Goal: Task Accomplishment & Management: Manage account settings

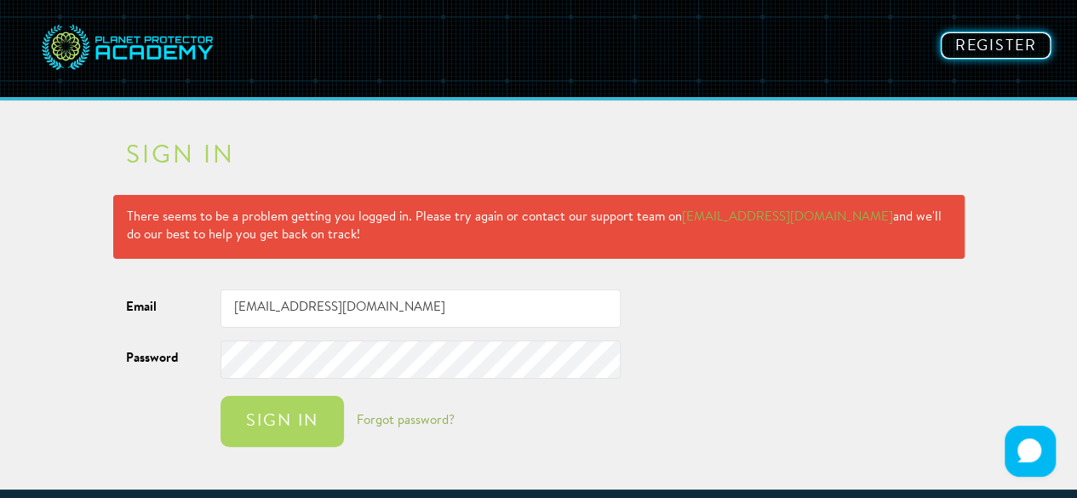
click at [1003, 37] on link "Register" at bounding box center [996, 45] width 112 height 28
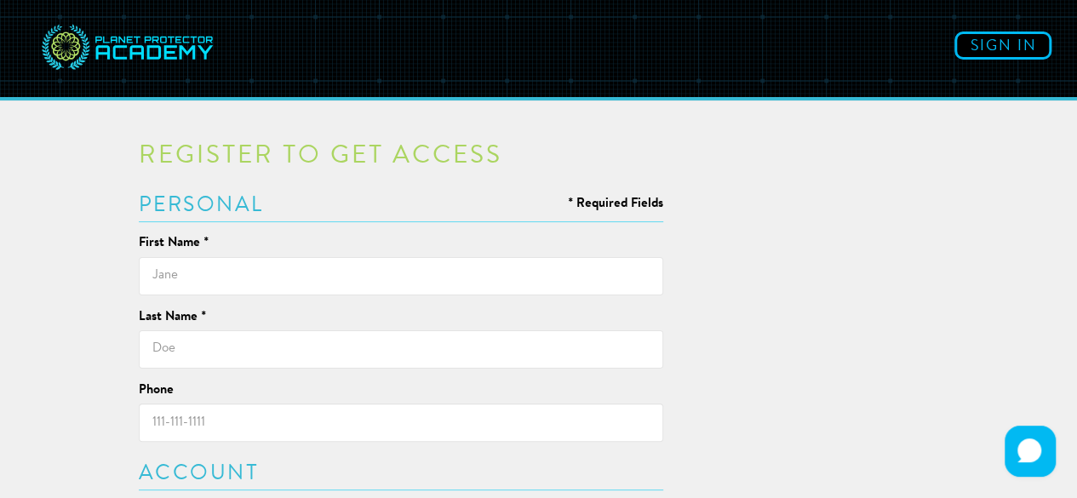
click at [535, 262] on input "text" at bounding box center [401, 276] width 525 height 38
type input "[PERSON_NAME]"
type input "de Burger"
type input "2268212778"
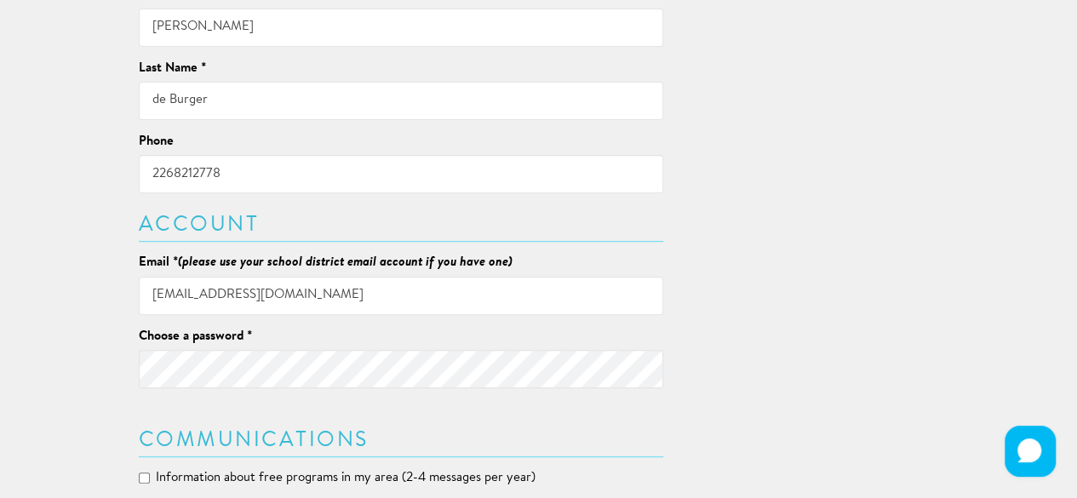
scroll to position [249, 0]
click at [378, 294] on input "[EMAIL_ADDRESS][DOMAIN_NAME]" at bounding box center [401, 295] width 525 height 38
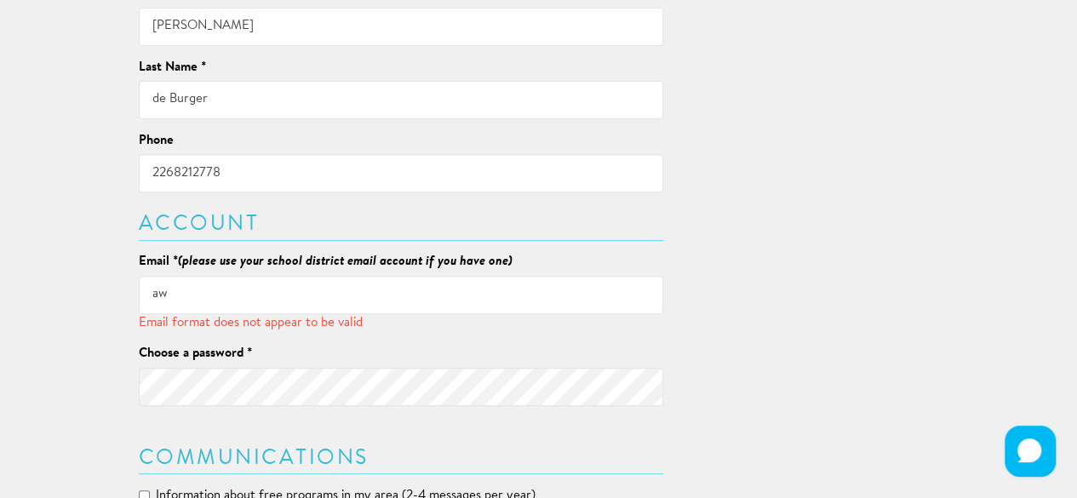
type input "a"
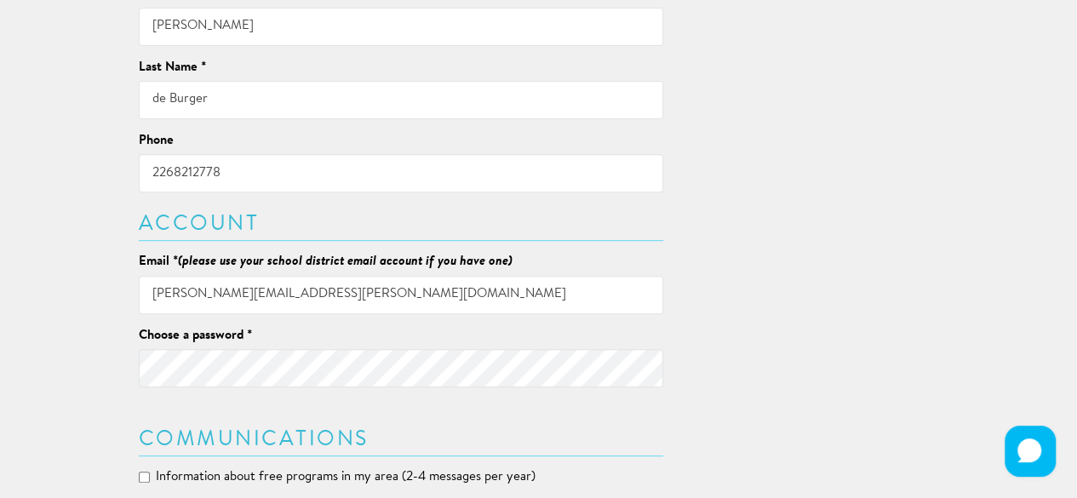
type input "[PERSON_NAME][EMAIL_ADDRESS][PERSON_NAME][DOMAIN_NAME]"
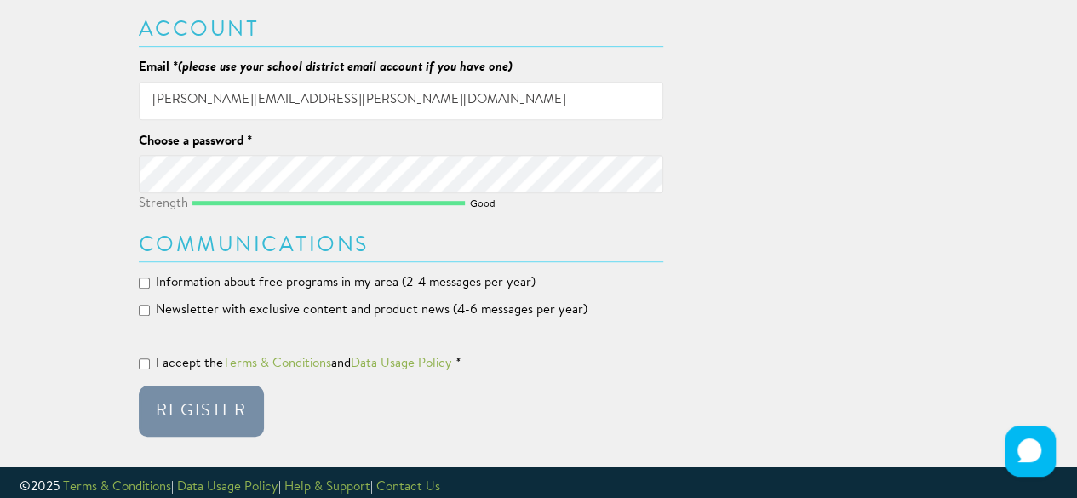
scroll to position [446, 0]
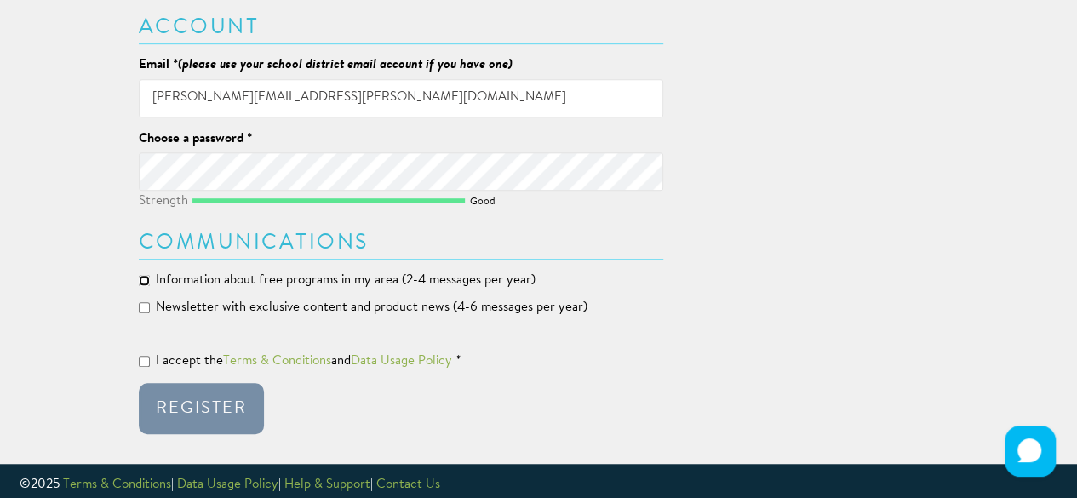
click at [146, 280] on input "Information about free programs in my area (2-4 messages per year)" at bounding box center [144, 280] width 11 height 11
checkbox input "true"
click at [141, 304] on input "Newsletter with exclusive content and product news (4-6 messages per year)" at bounding box center [144, 307] width 11 height 11
checkbox input "true"
click at [141, 358] on input "I accept the Terms & Conditions and Data Usage Policy *" at bounding box center [144, 361] width 11 height 11
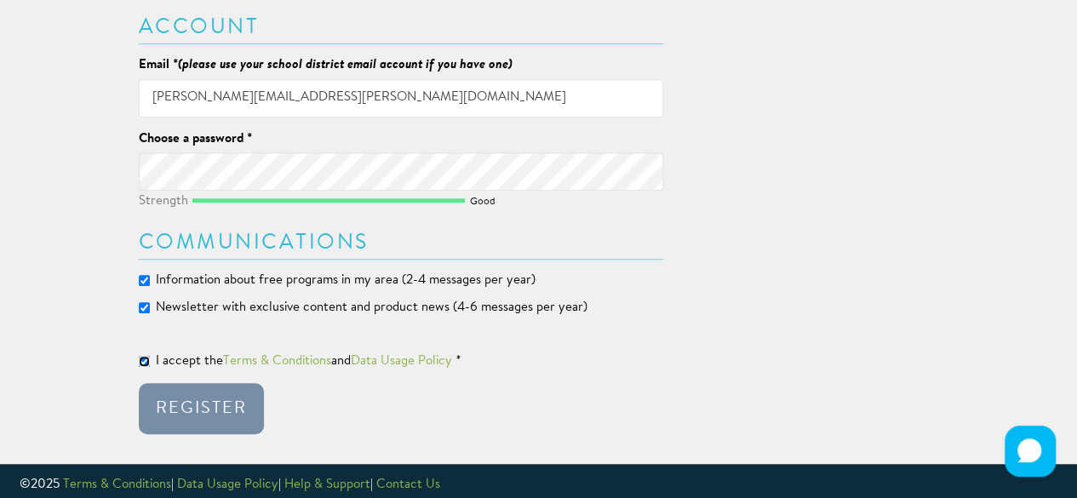
checkbox input "true"
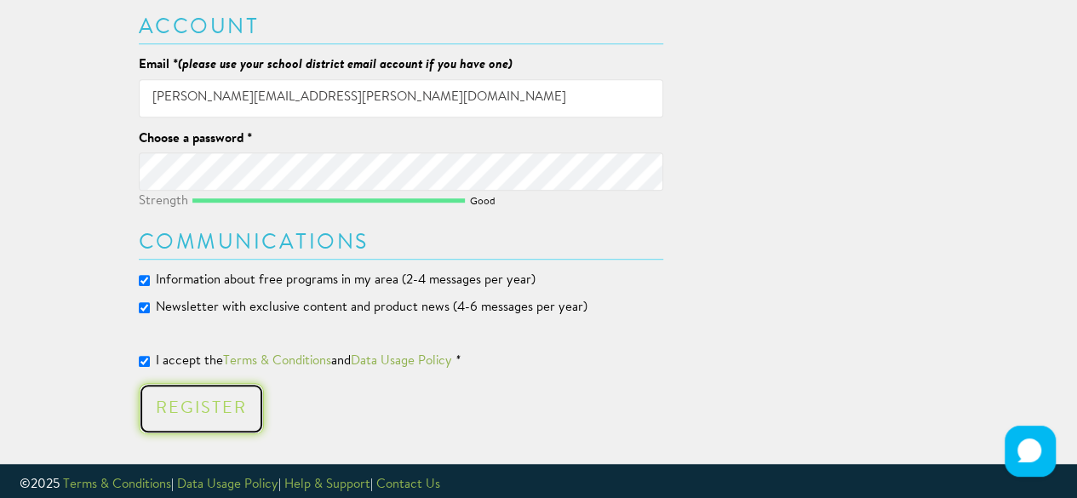
click at [178, 400] on div "Register" at bounding box center [201, 408] width 91 height 17
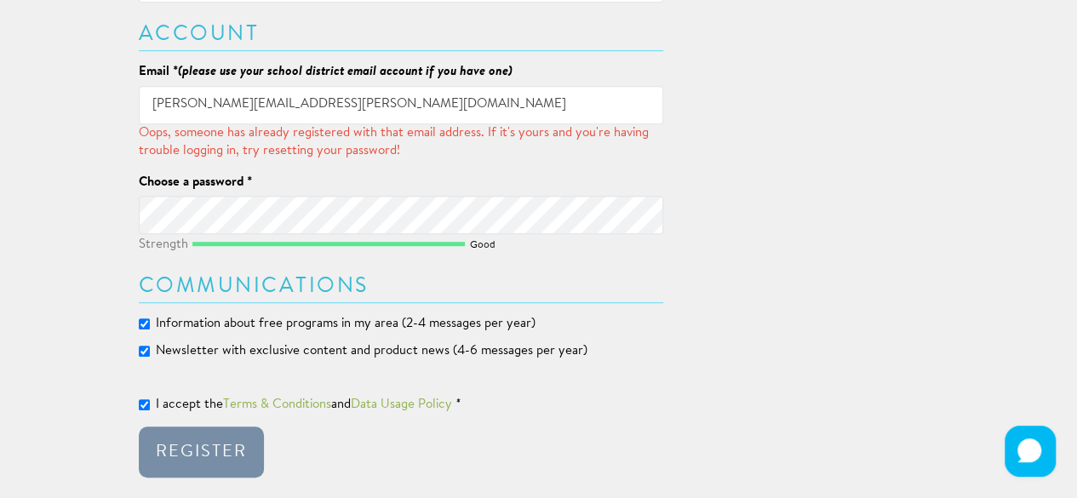
scroll to position [450, 0]
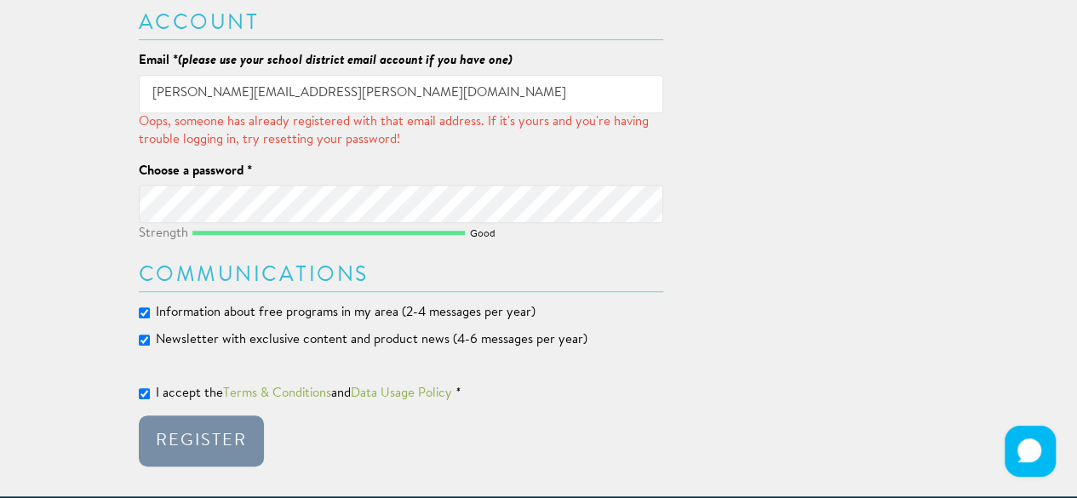
click at [367, 137] on div "Oops, someone has already registered with that email address. If it's yours and…" at bounding box center [401, 131] width 525 height 37
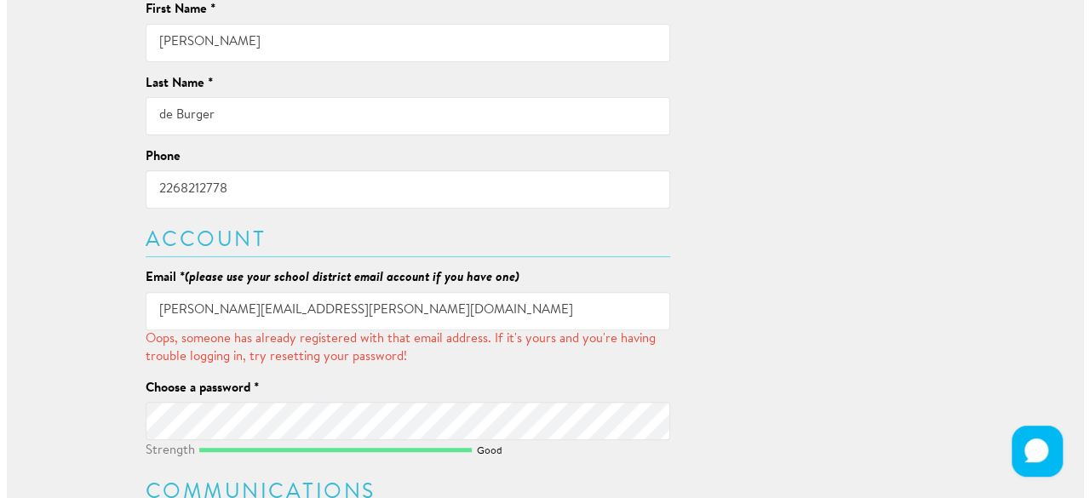
scroll to position [0, 0]
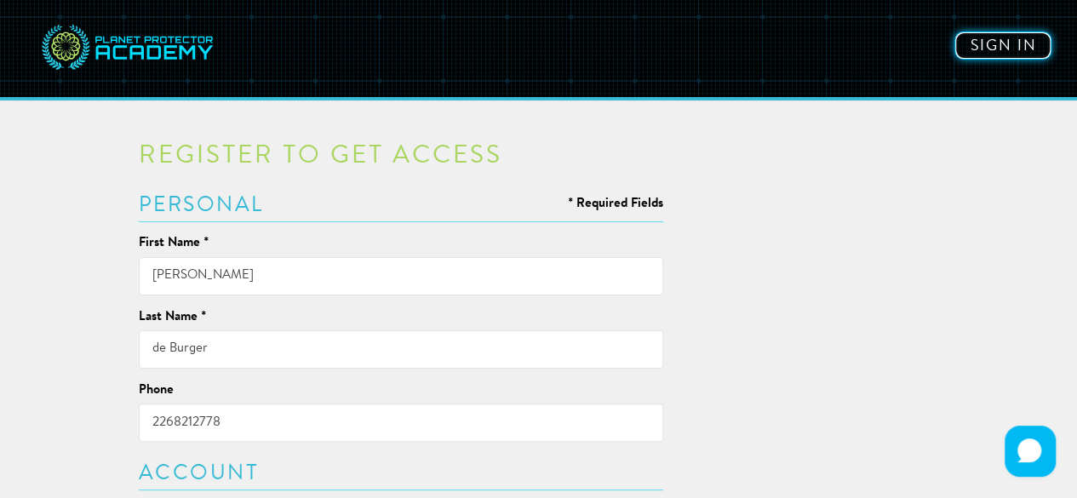
click at [1005, 43] on link "Sign in" at bounding box center [1002, 45] width 97 height 28
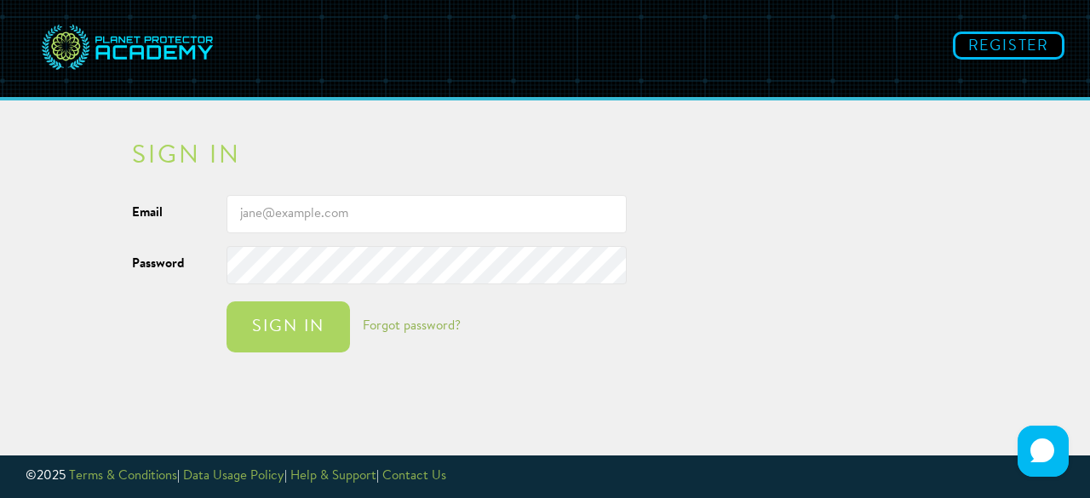
click at [1020, 227] on div "Sign in Email Password Sign in Forgot password?" at bounding box center [545, 243] width 996 height 251
click at [1020, 226] on div "Sign in Email Password Sign in Forgot password?" at bounding box center [545, 243] width 996 height 251
click at [1059, 215] on div "Register Sign in Sign in Email Password Sign in Forgot password? © 2025 Terms &…" at bounding box center [545, 184] width 1090 height 369
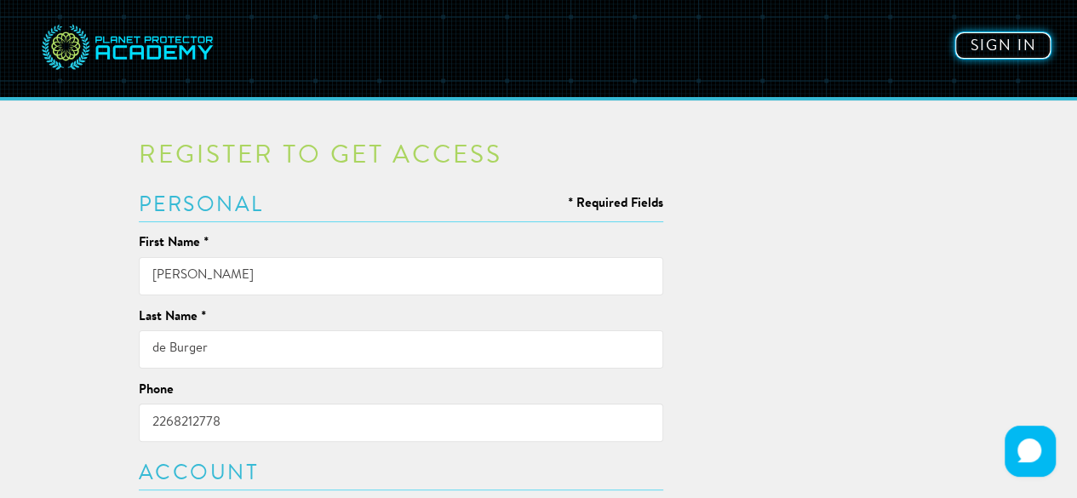
click at [1010, 52] on link "Sign in" at bounding box center [1002, 45] width 97 height 28
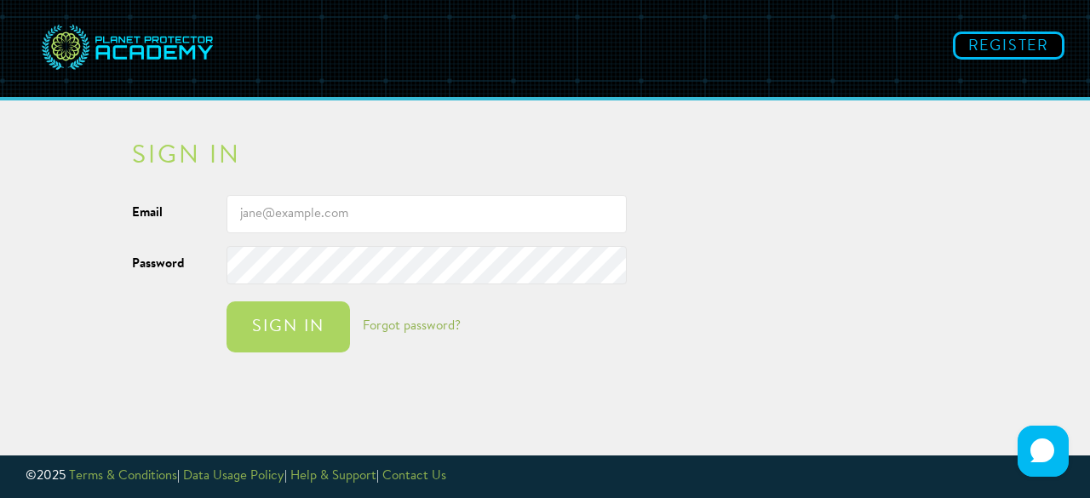
click at [467, 216] on input "Email" at bounding box center [426, 214] width 400 height 38
type input "[PERSON_NAME][EMAIL_ADDRESS][PERSON_NAME][DOMAIN_NAME]"
click at [406, 323] on link "Forgot password?" at bounding box center [412, 326] width 98 height 13
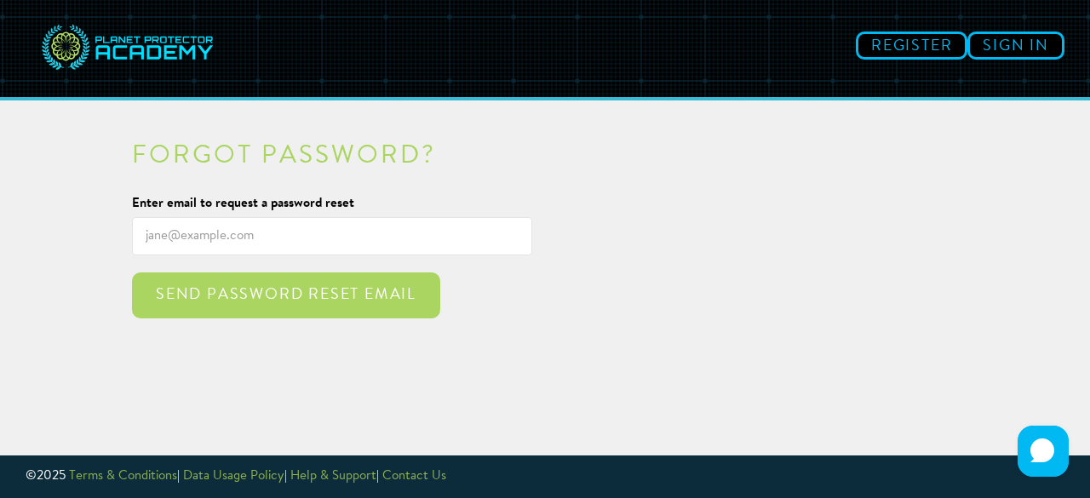
click at [340, 239] on input "Enter email to request a password reset" at bounding box center [332, 236] width 400 height 38
type input "[PERSON_NAME][EMAIL_ADDRESS][PERSON_NAME][DOMAIN_NAME]"
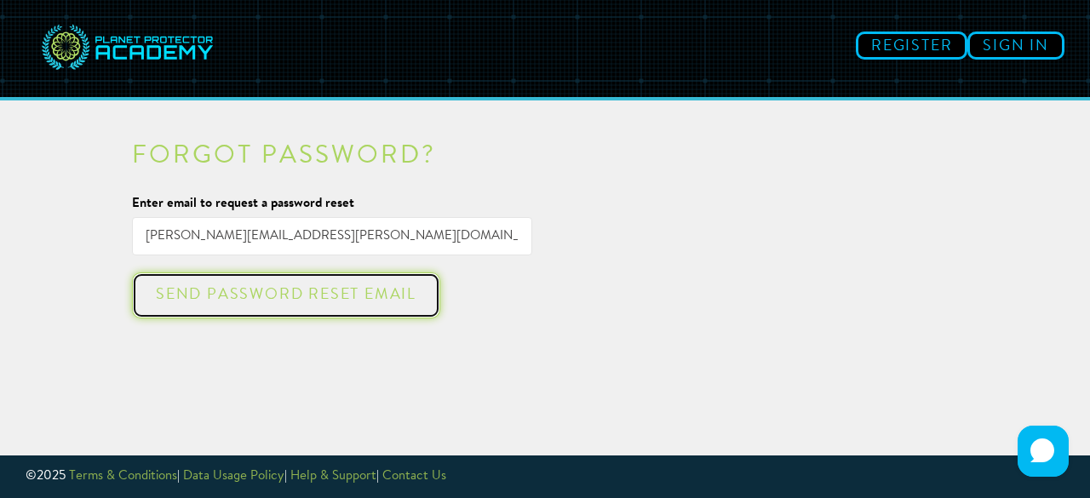
click at [325, 299] on div "Send password reset email" at bounding box center [286, 295] width 278 height 17
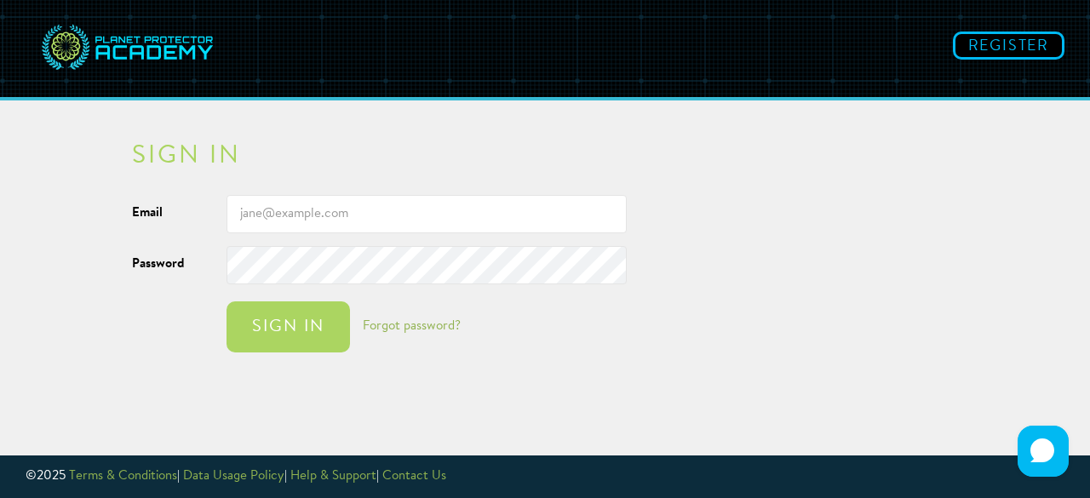
click at [295, 224] on input "Email" at bounding box center [426, 214] width 400 height 38
type input "[EMAIL_ADDRESS][DOMAIN_NAME]"
click at [392, 324] on link "Forgot password?" at bounding box center [412, 326] width 98 height 13
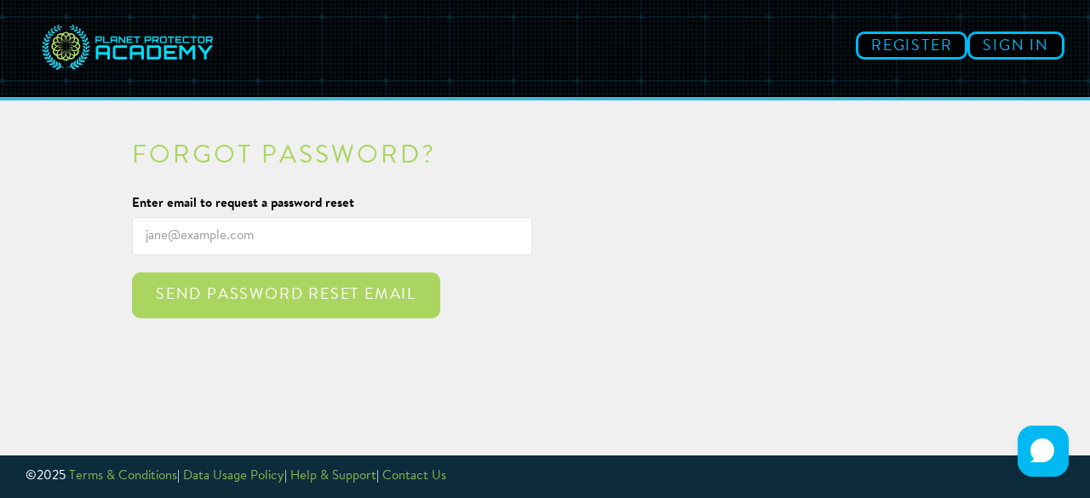
click at [330, 231] on input "Enter email to request a password reset" at bounding box center [332, 236] width 400 height 38
type input "[EMAIL_ADDRESS][DOMAIN_NAME]"
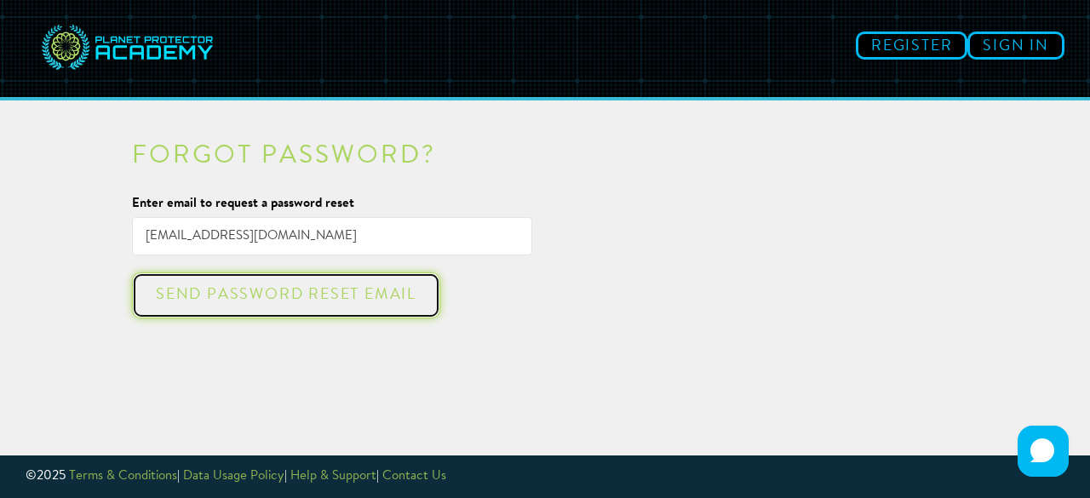
click at [344, 301] on div "Send password reset email" at bounding box center [286, 295] width 278 height 17
